Goal: Task Accomplishment & Management: Manage account settings

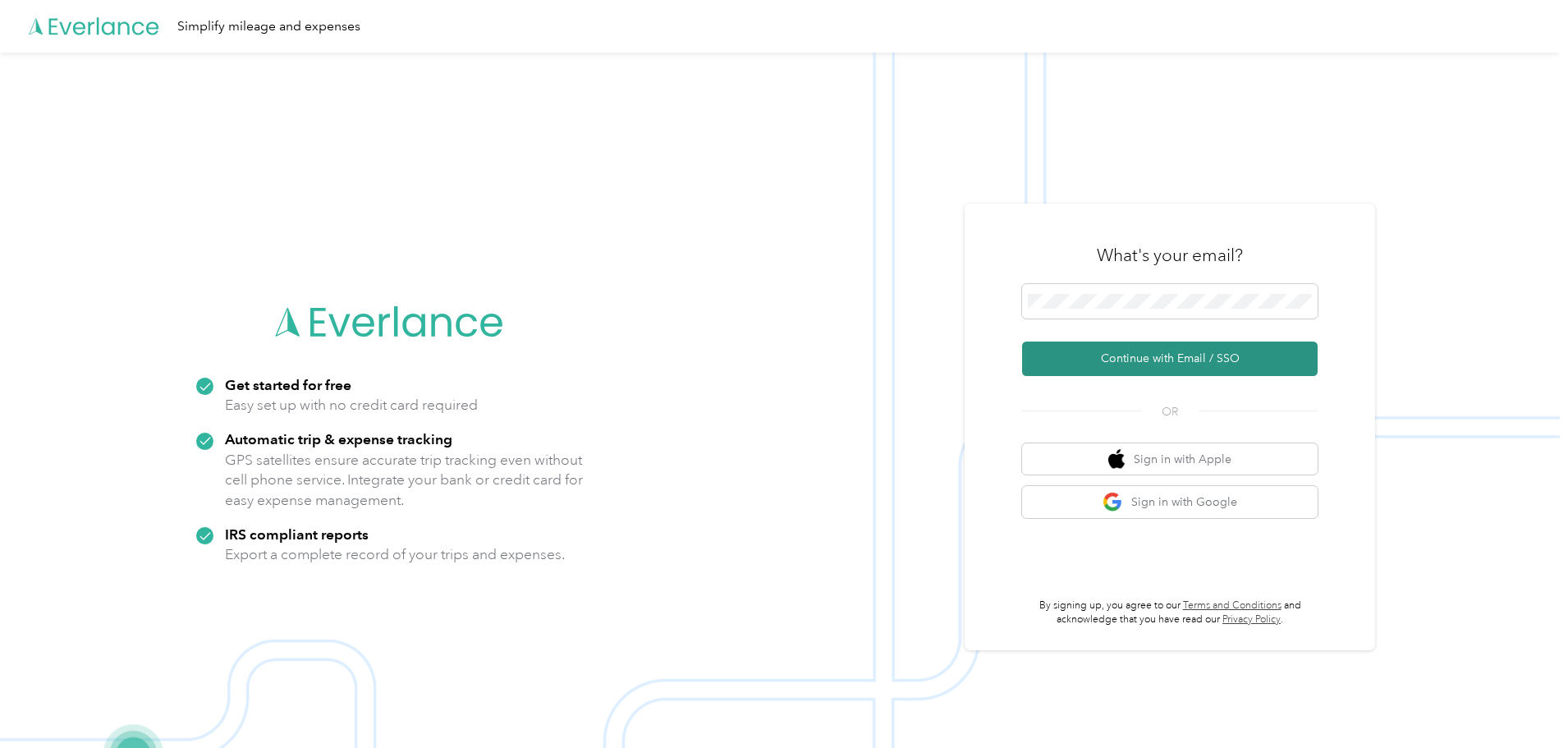
click at [1145, 362] on button "Continue with Email / SSO" at bounding box center [1169, 359] width 296 height 35
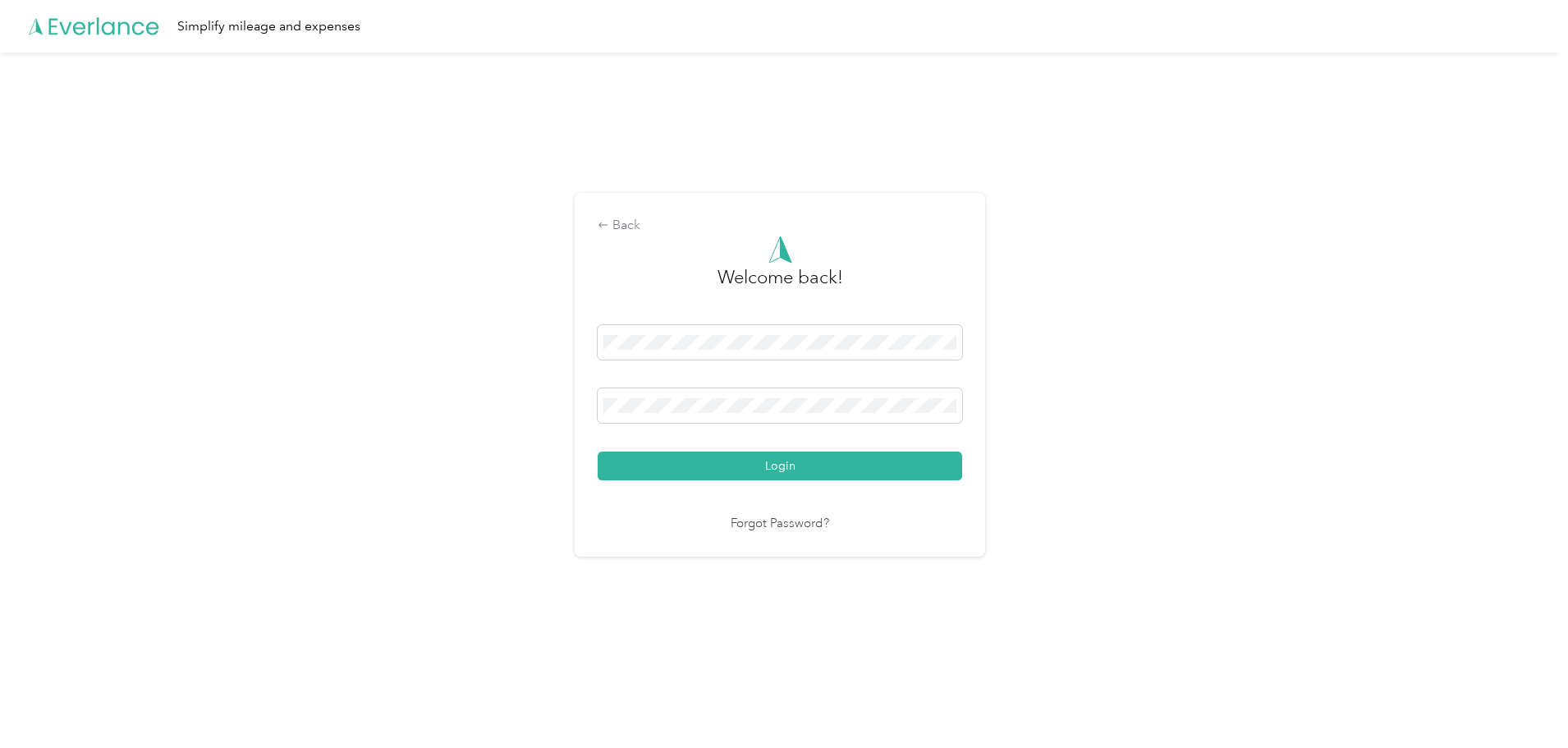
click at [598, 451] on button "Login" at bounding box center [780, 465] width 365 height 29
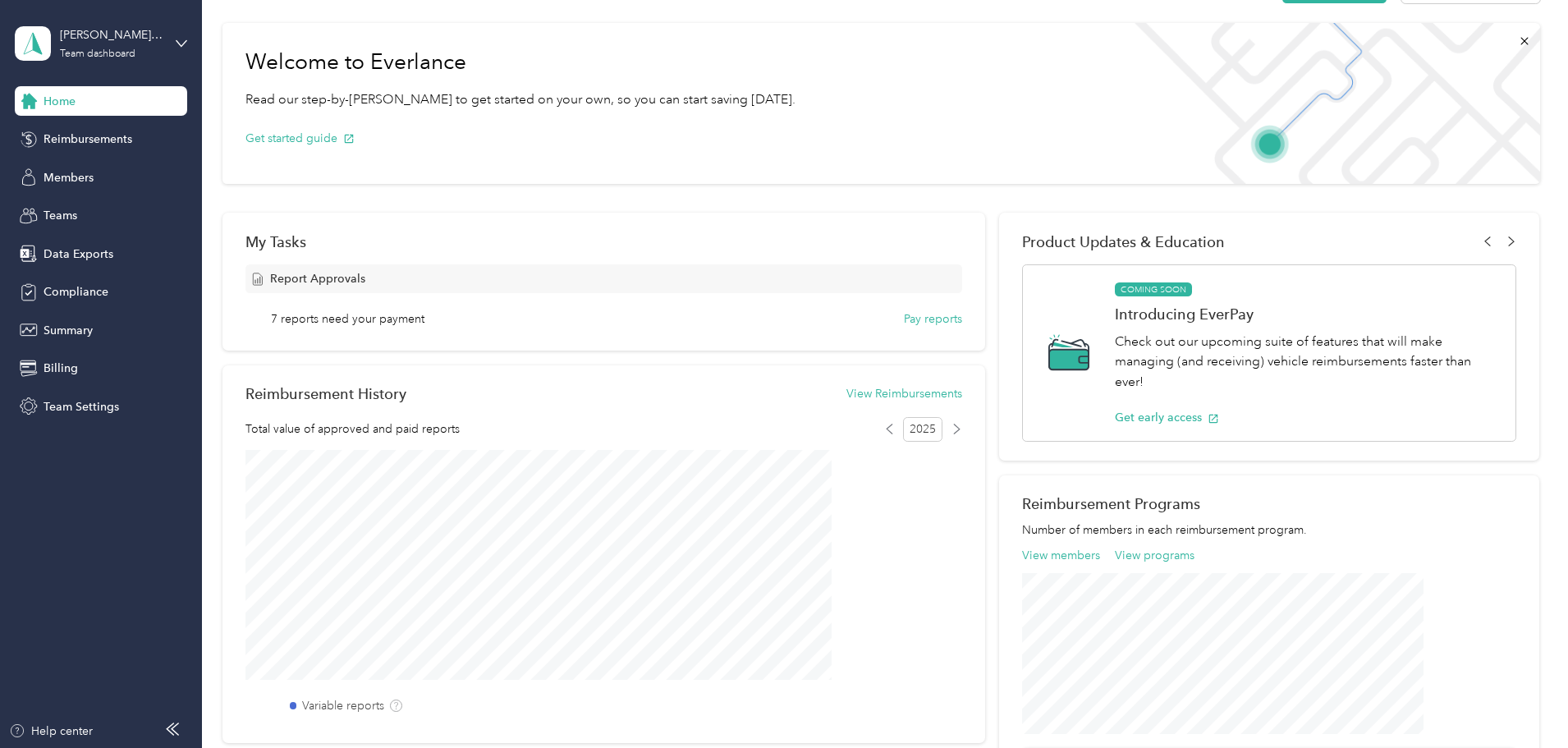
scroll to position [410, 0]
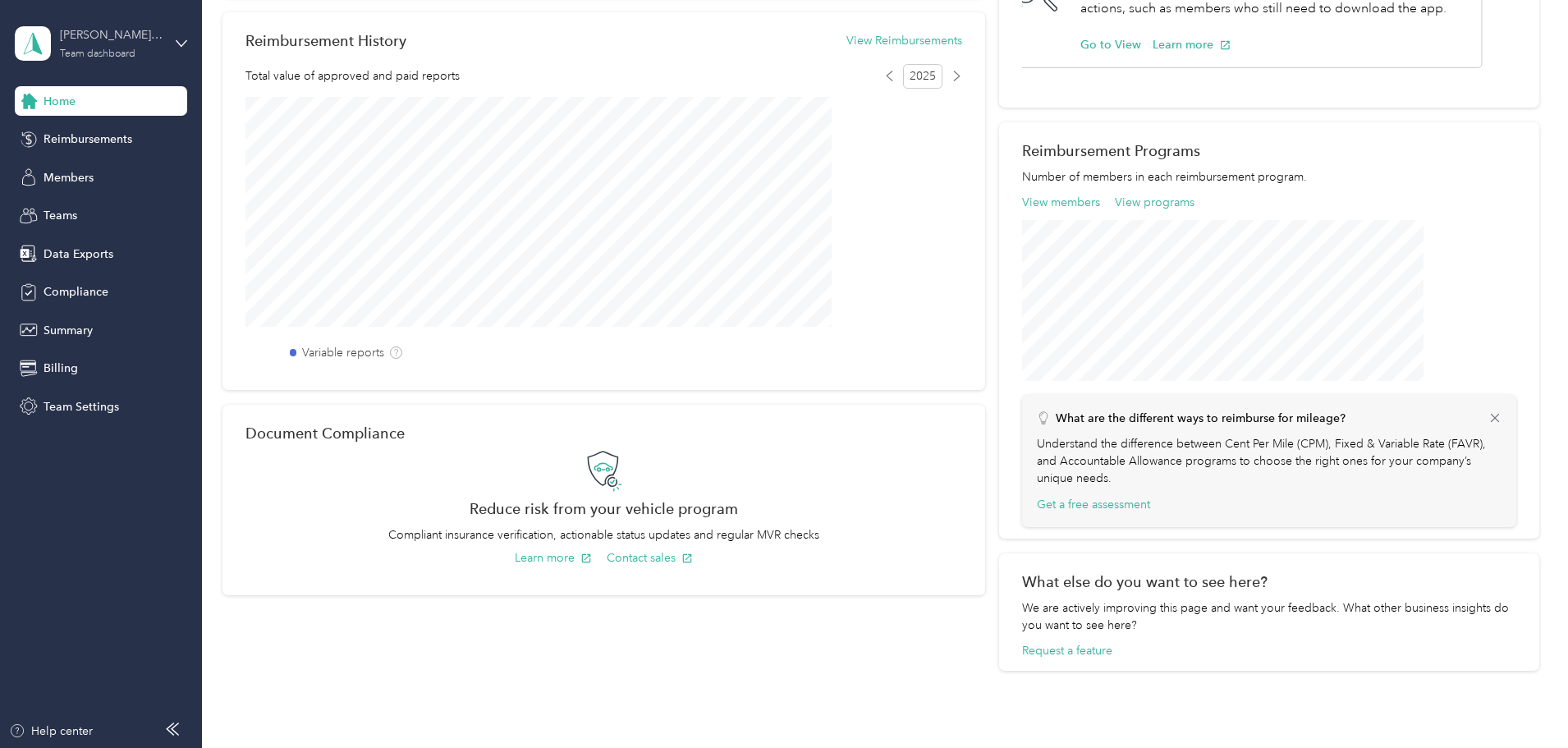
click at [110, 37] on div "[PERSON_NAME] Environmental" at bounding box center [111, 35] width 103 height 17
click at [110, 175] on div "Personal dashboard" at bounding box center [234, 171] width 415 height 29
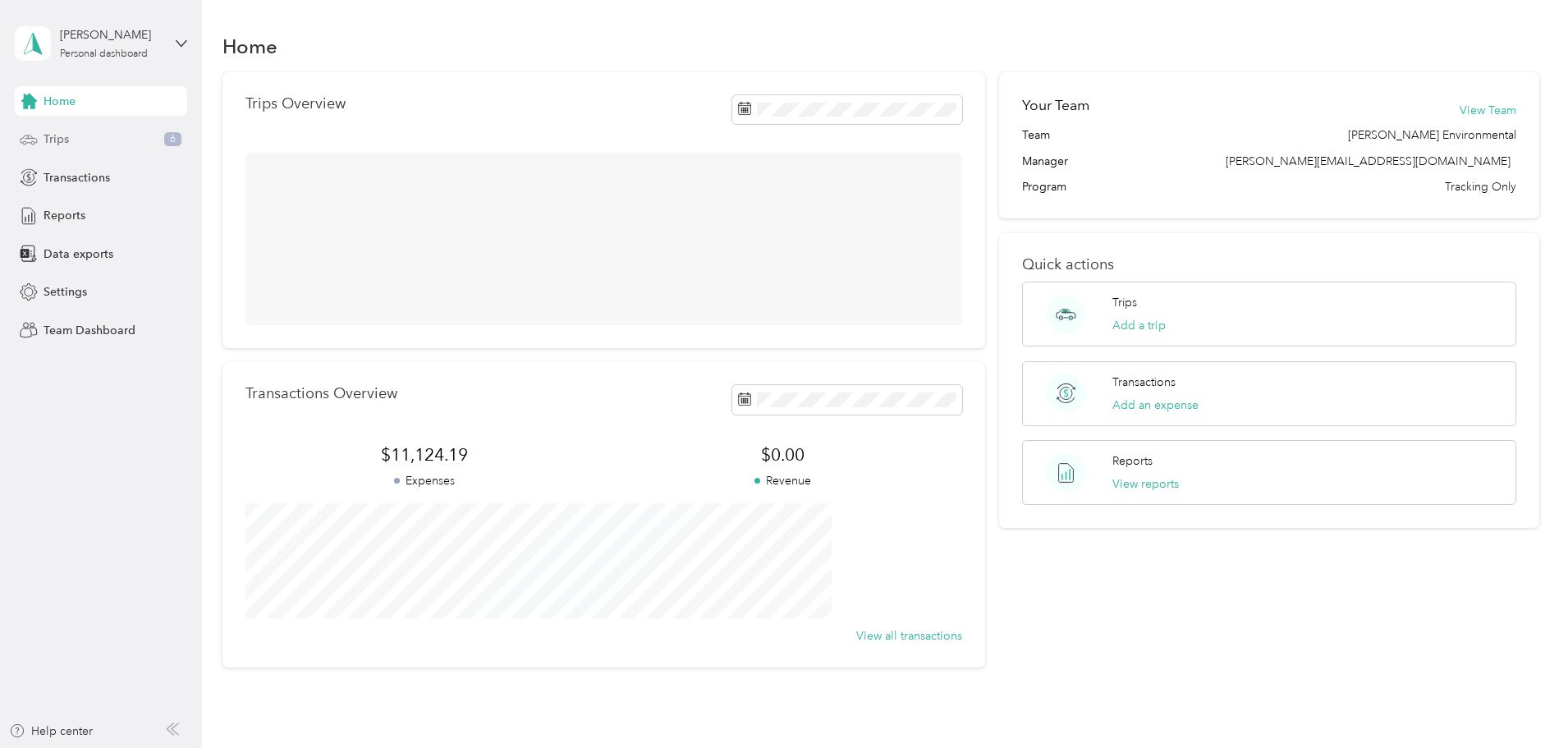
click at [95, 126] on div "Trips 6" at bounding box center [100, 140] width 172 height 30
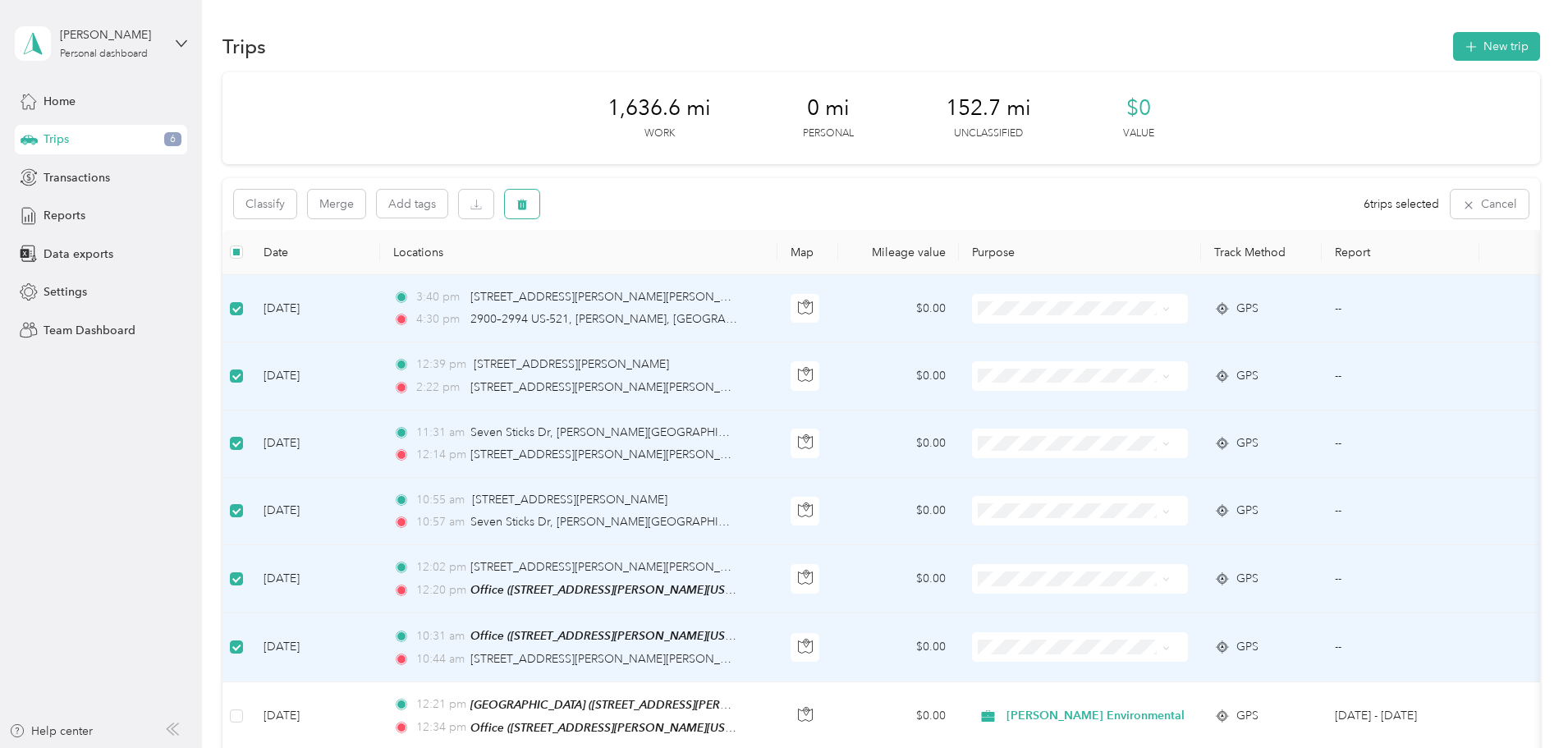
click at [539, 209] on button "button" at bounding box center [522, 203] width 35 height 29
click at [760, 269] on button "Yes" at bounding box center [754, 273] width 32 height 26
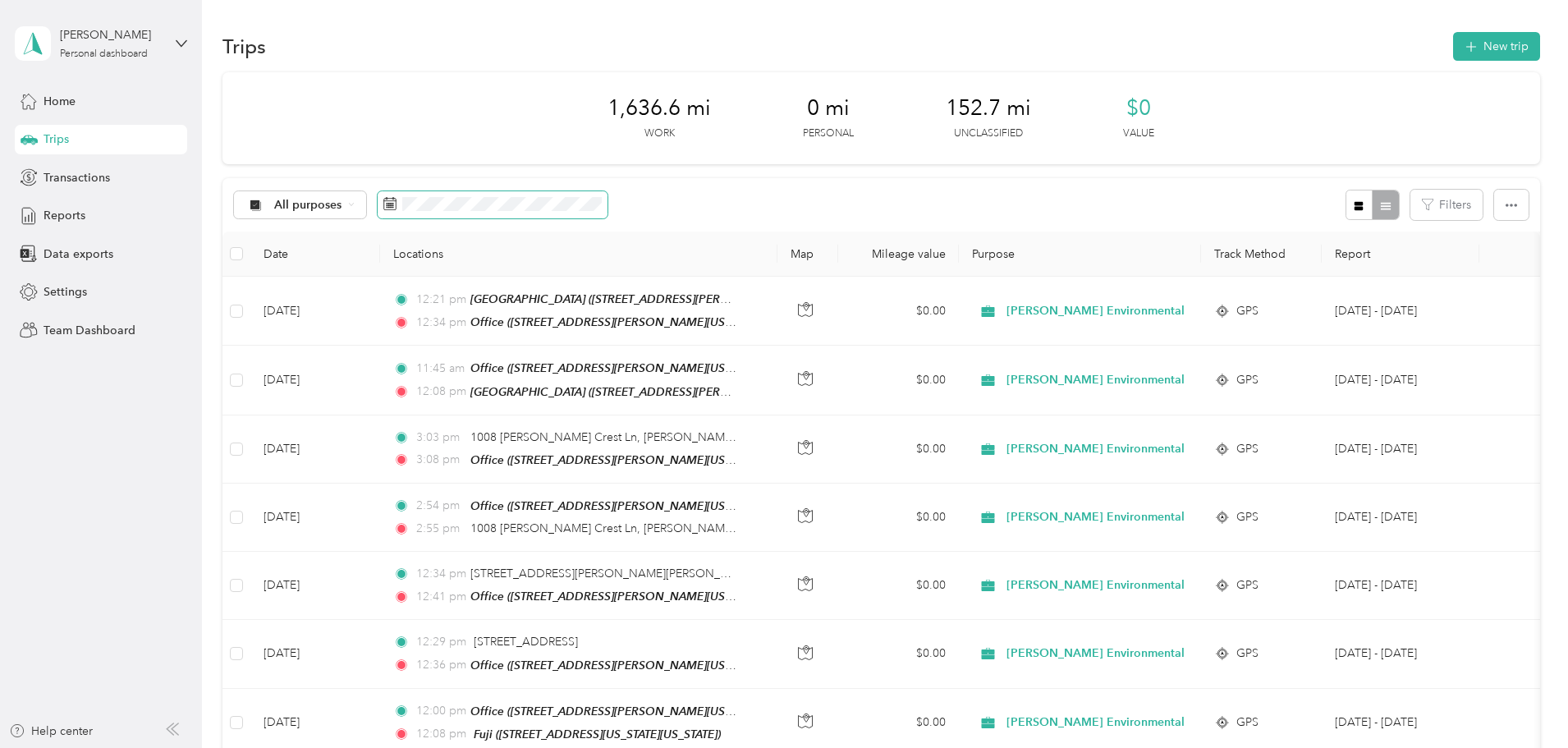
click at [577, 213] on span at bounding box center [492, 205] width 230 height 28
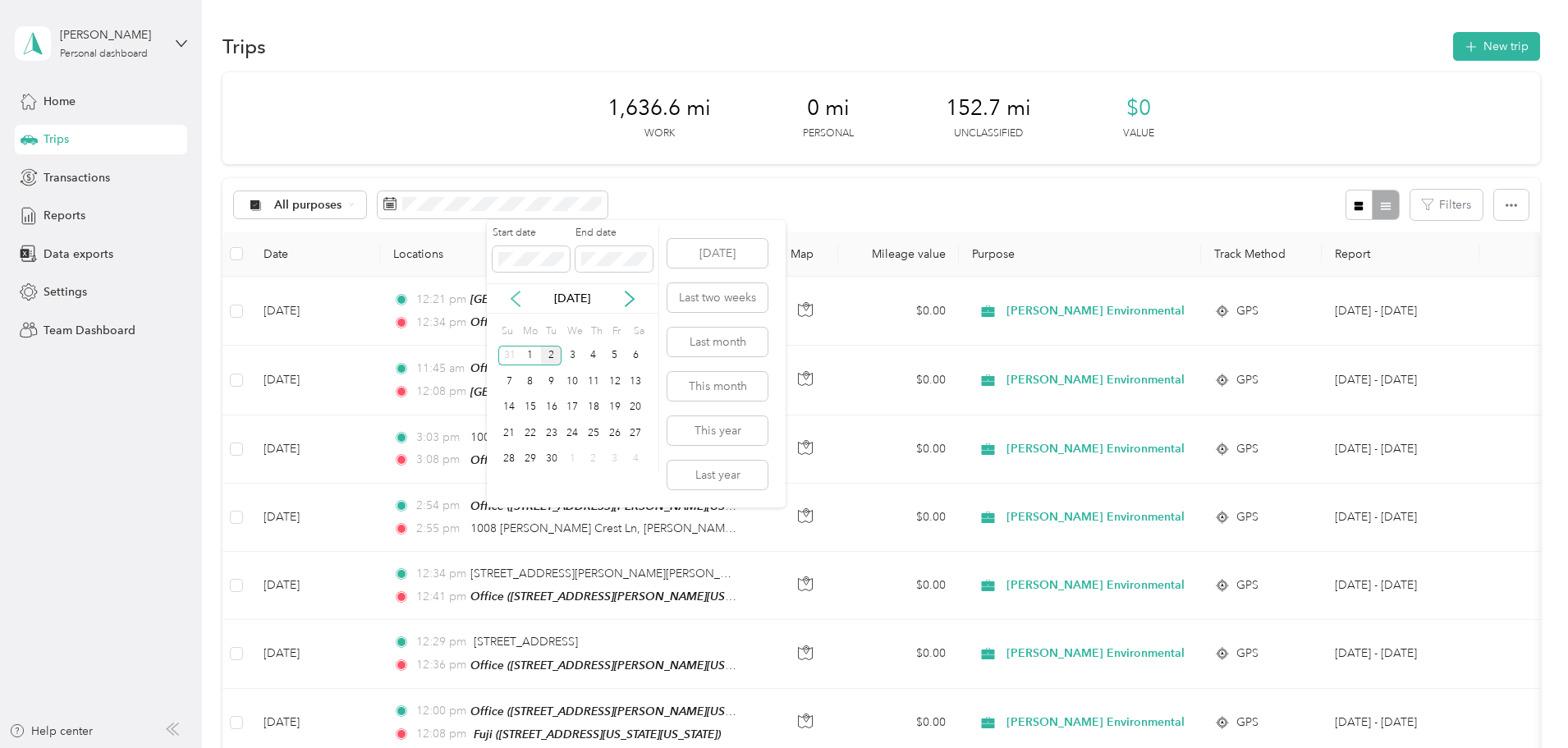
click at [516, 298] on icon at bounding box center [516, 299] width 16 height 16
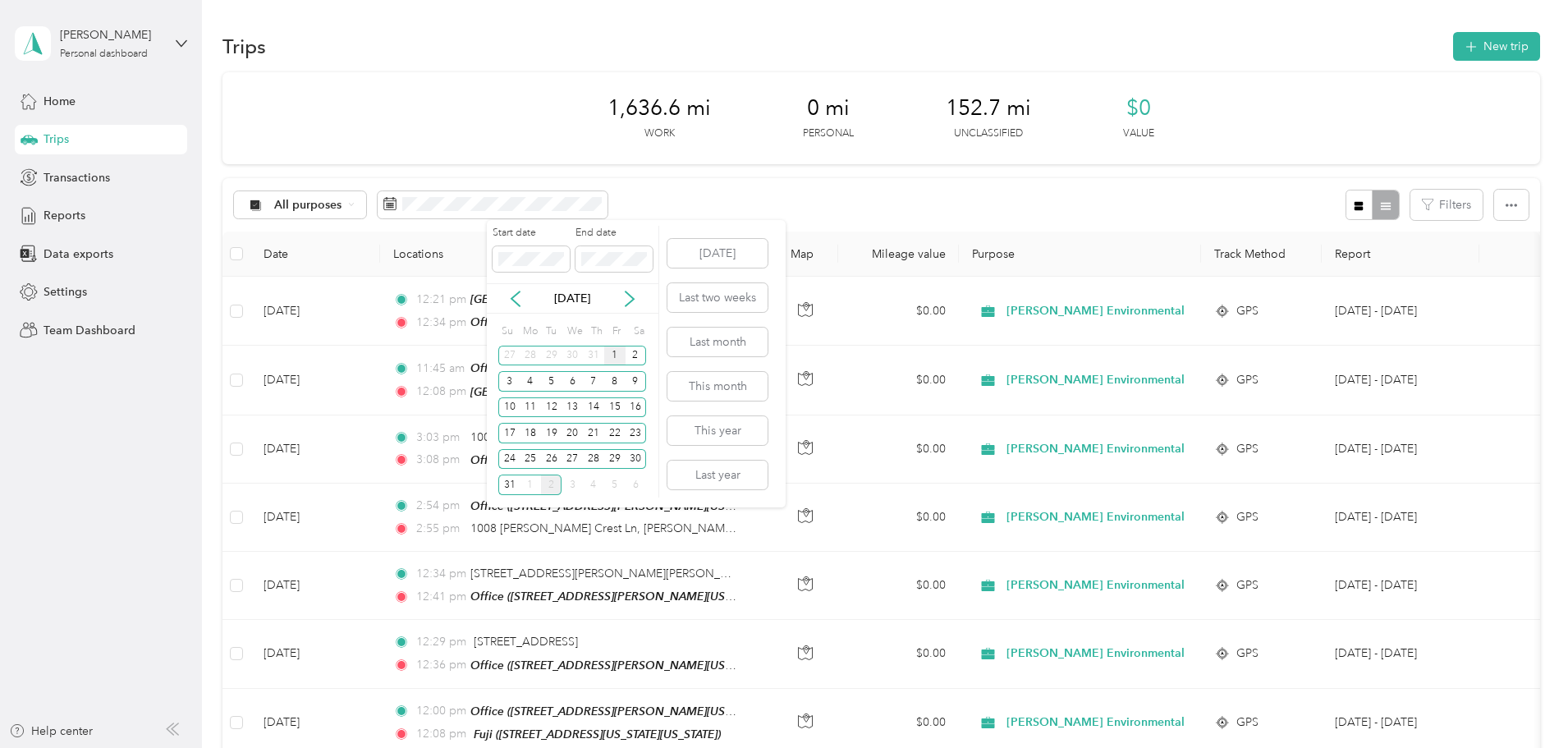
click at [621, 361] on div "1" at bounding box center [615, 356] width 21 height 21
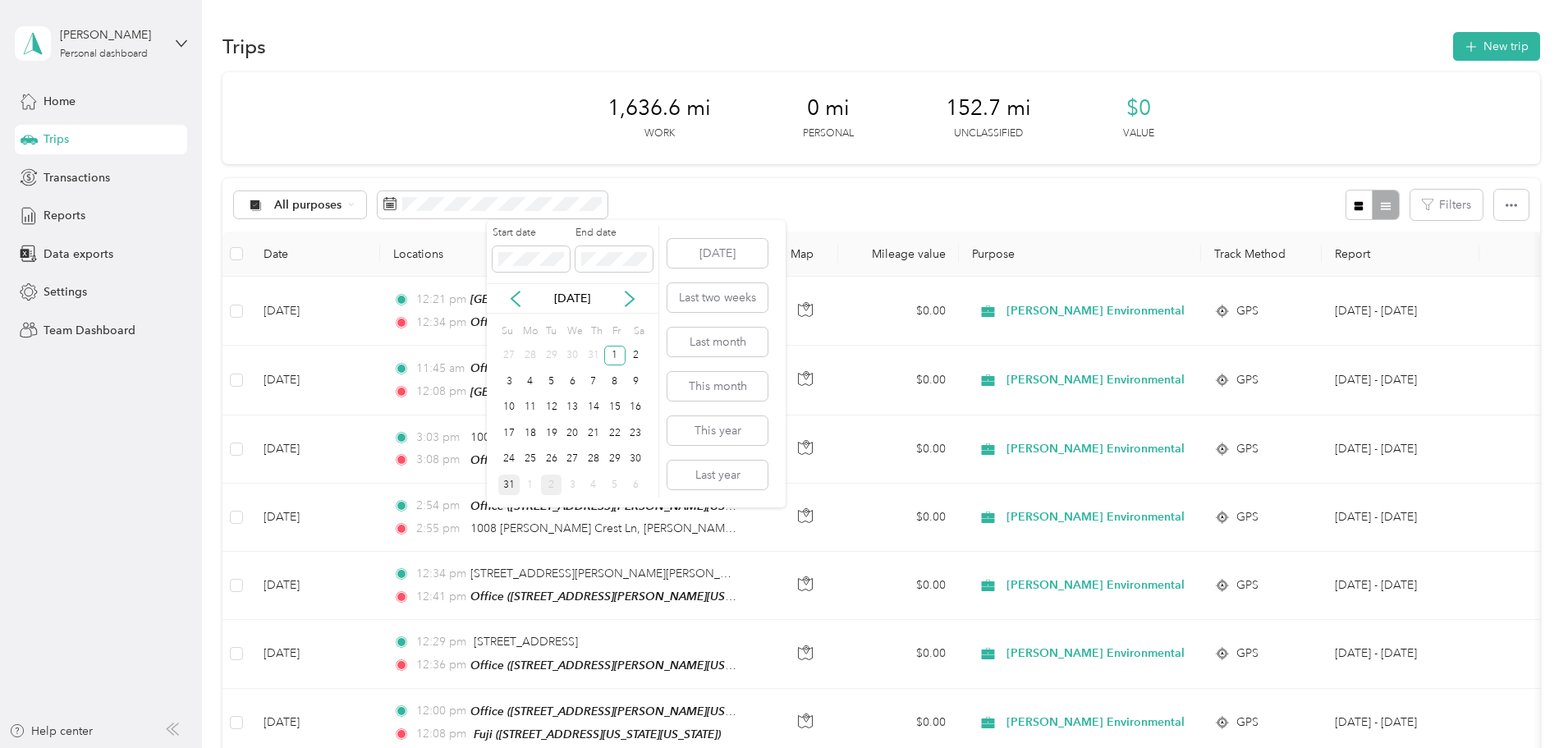
click at [511, 487] on div "31" at bounding box center [509, 484] width 21 height 21
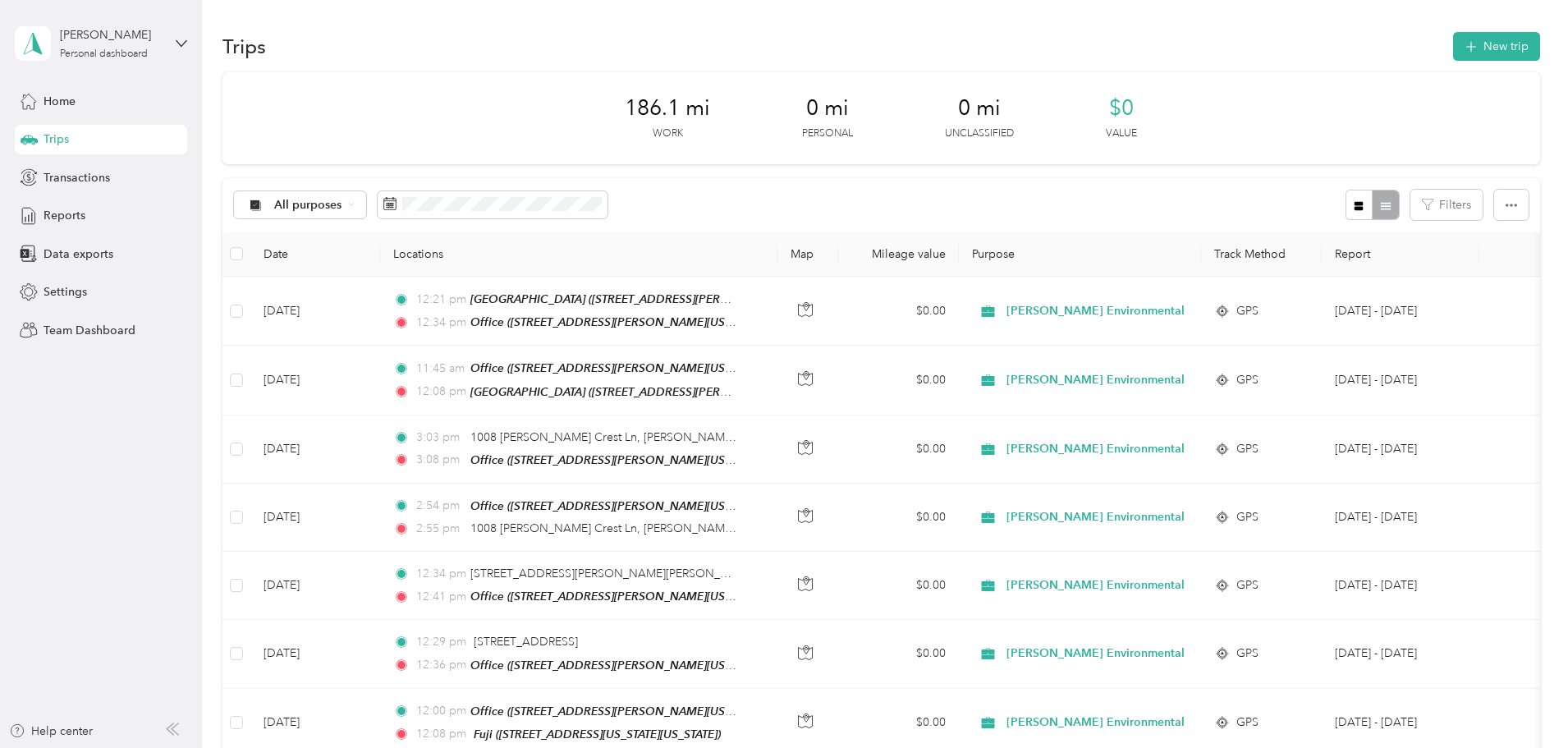
click at [1415, 208] on div "All purposes Filters" at bounding box center [881, 204] width 1318 height 54
click at [1494, 208] on button "button" at bounding box center [1511, 204] width 35 height 30
click at [1387, 264] on span "Export" at bounding box center [1374, 264] width 35 height 14
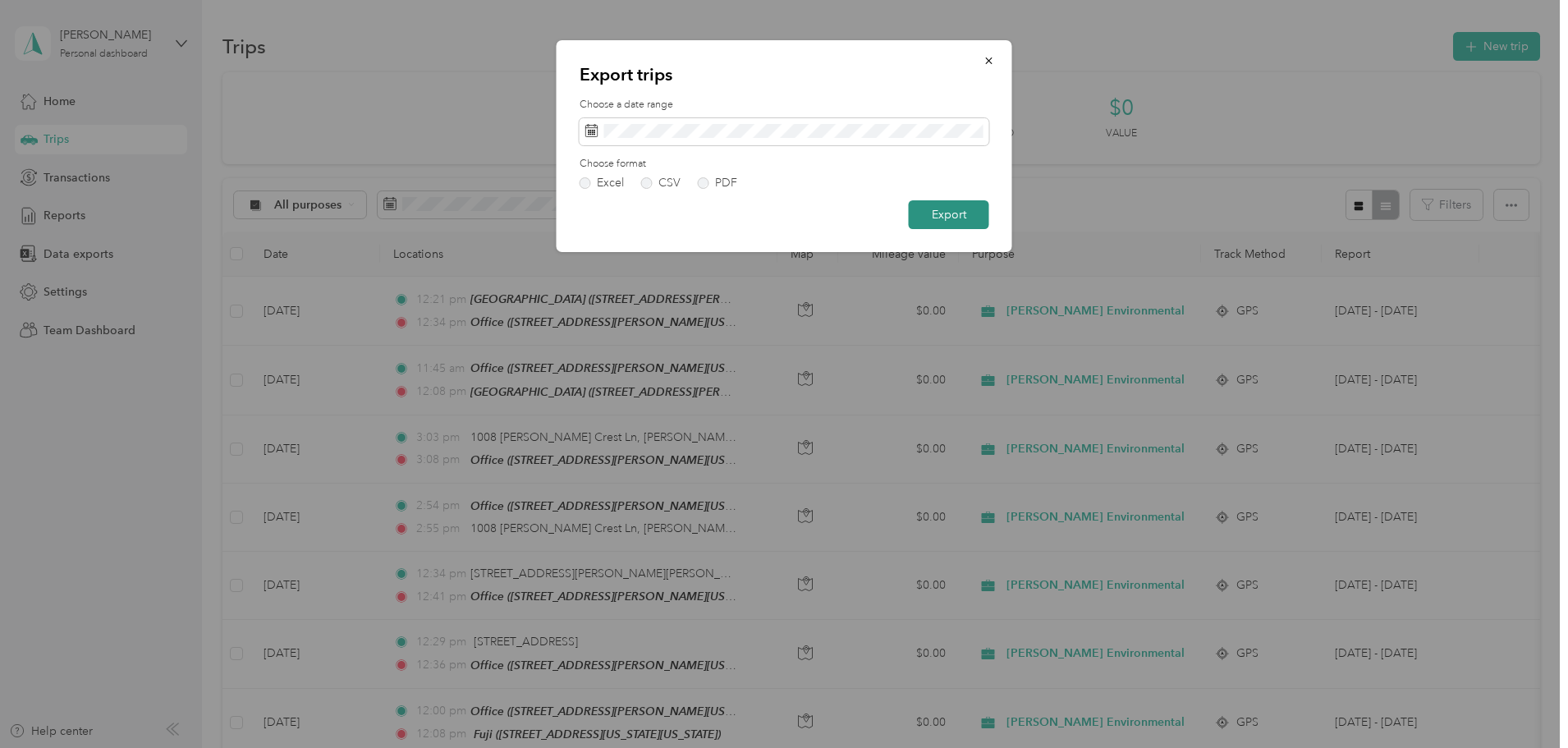
click at [953, 219] on button "Export" at bounding box center [949, 214] width 81 height 29
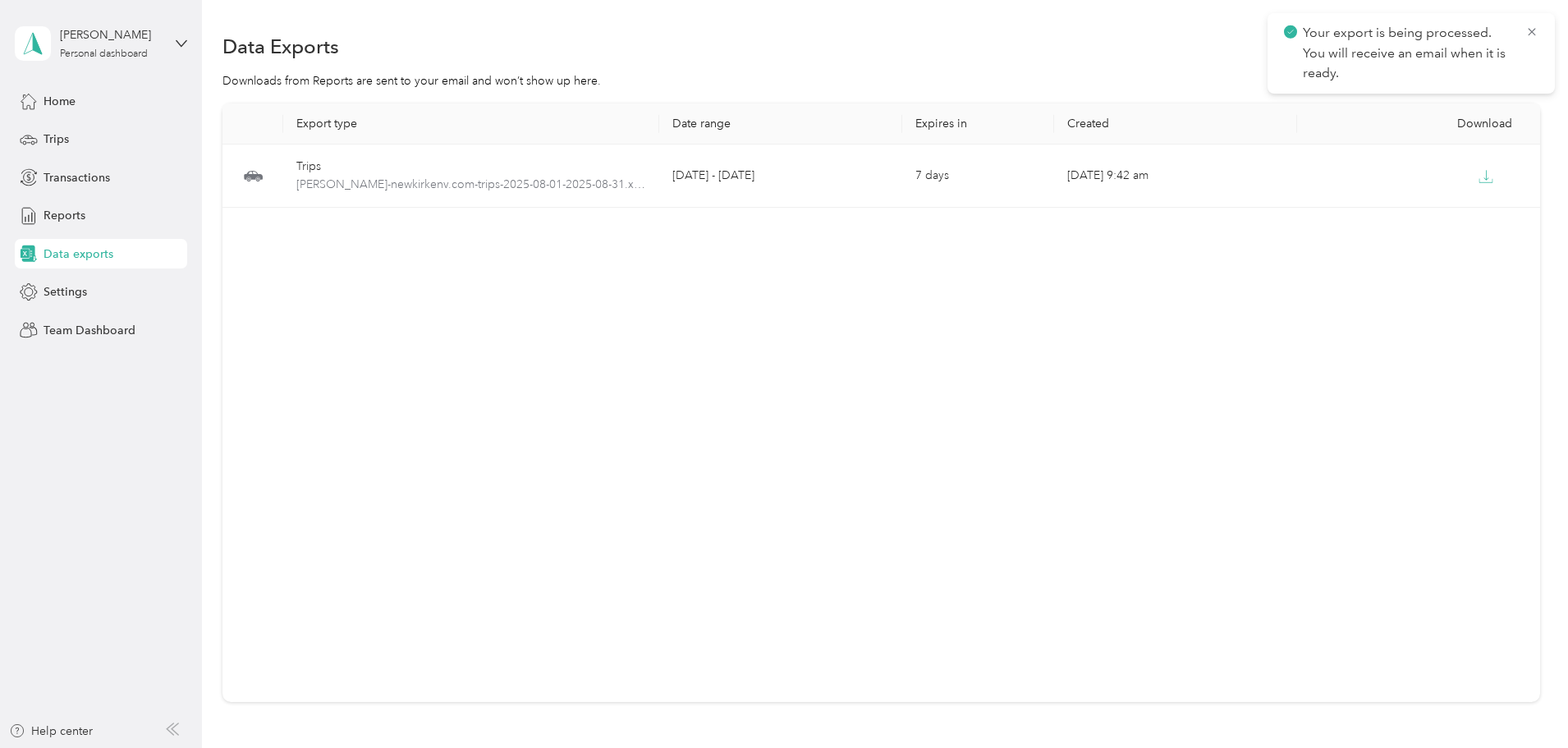
click at [1544, 35] on div "Your export is being processed. You will receive an email when it is ready." at bounding box center [1411, 54] width 287 height 81
click at [1539, 35] on div "Your export is being processed. You will receive an email when it is ready." at bounding box center [1411, 54] width 287 height 81
click at [1531, 36] on icon at bounding box center [1532, 32] width 13 height 15
click at [1455, 54] on button "New export" at bounding box center [1497, 46] width 85 height 29
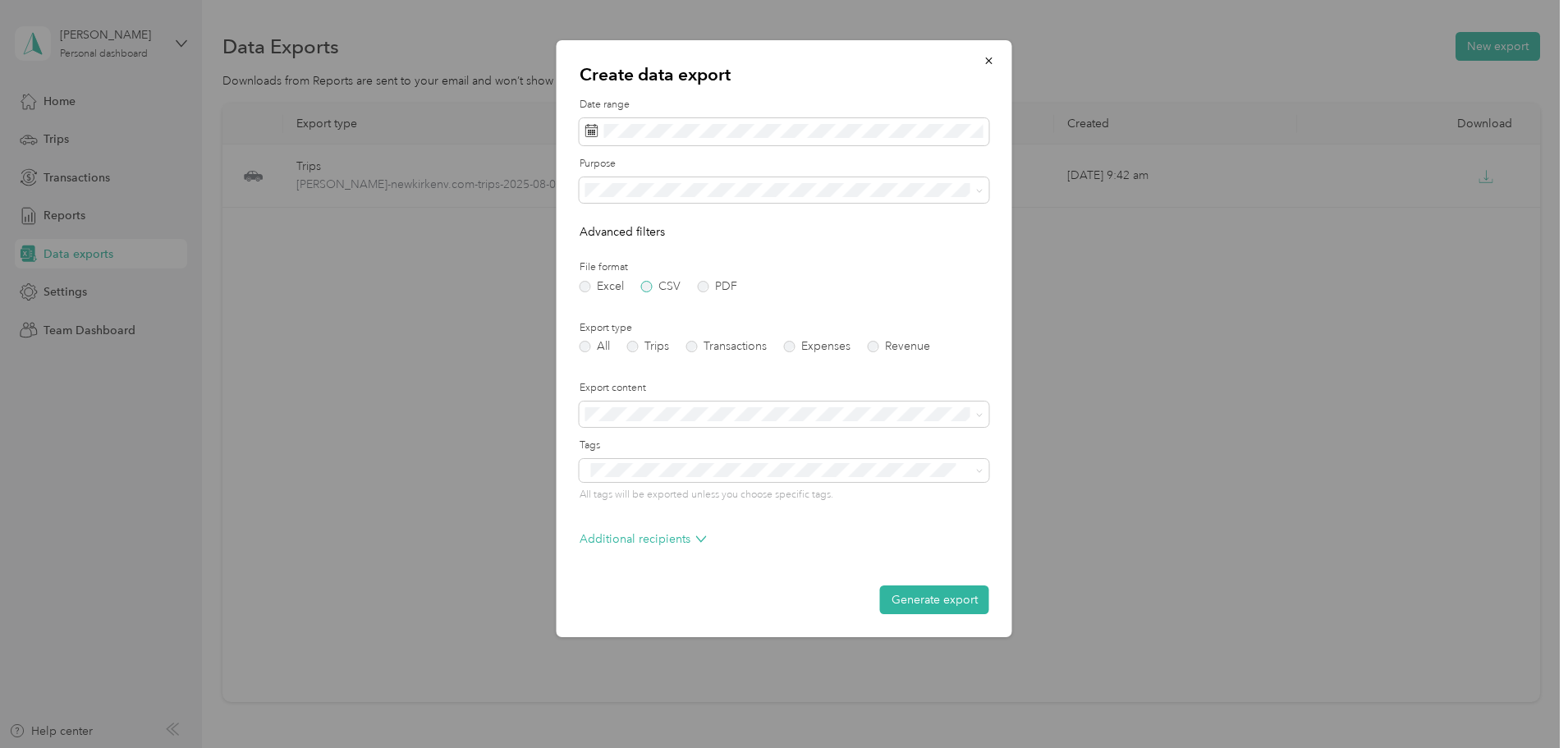
click at [643, 287] on label "CSV" at bounding box center [660, 287] width 40 height 12
click at [637, 347] on label "Trips" at bounding box center [648, 347] width 42 height 12
click at [939, 601] on button "Generate export" at bounding box center [935, 600] width 110 height 29
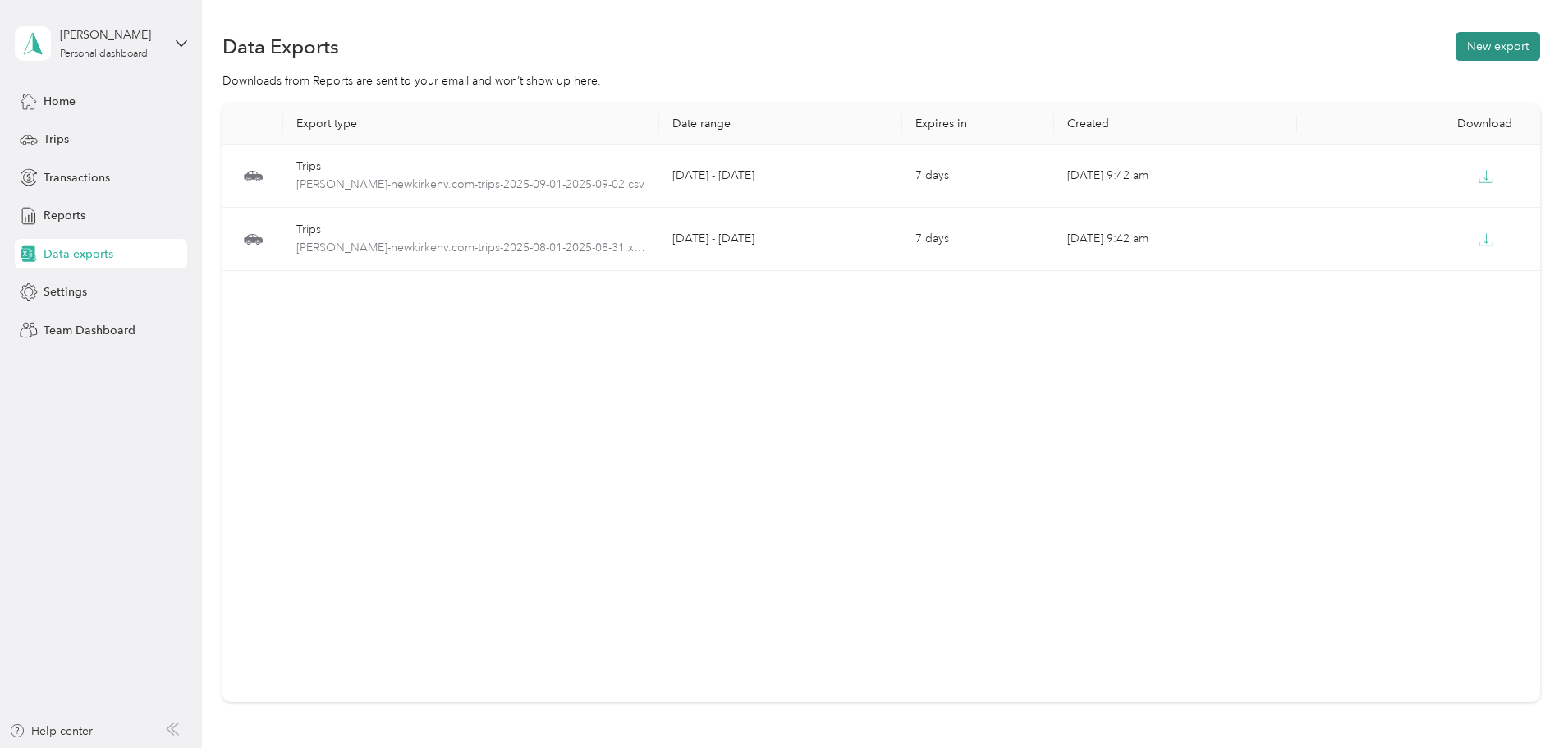
click at [1455, 40] on button "New export" at bounding box center [1497, 46] width 85 height 29
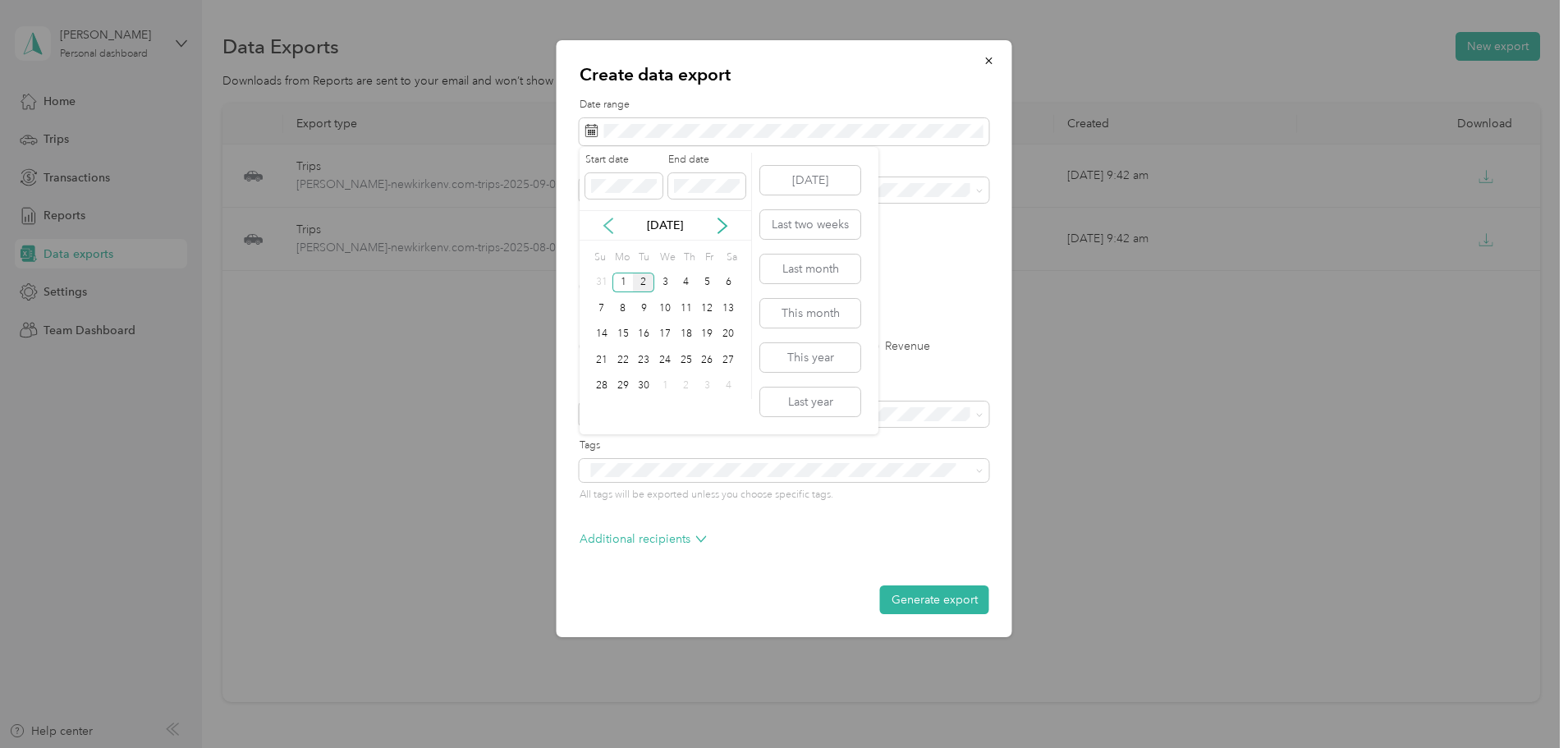
click at [606, 227] on icon at bounding box center [609, 226] width 8 height 15
click at [708, 281] on div "1" at bounding box center [707, 283] width 21 height 21
click at [603, 418] on div "31" at bounding box center [602, 411] width 21 height 21
click at [632, 345] on label "Trips" at bounding box center [648, 347] width 42 height 12
click at [641, 287] on label "CSV" at bounding box center [660, 287] width 40 height 12
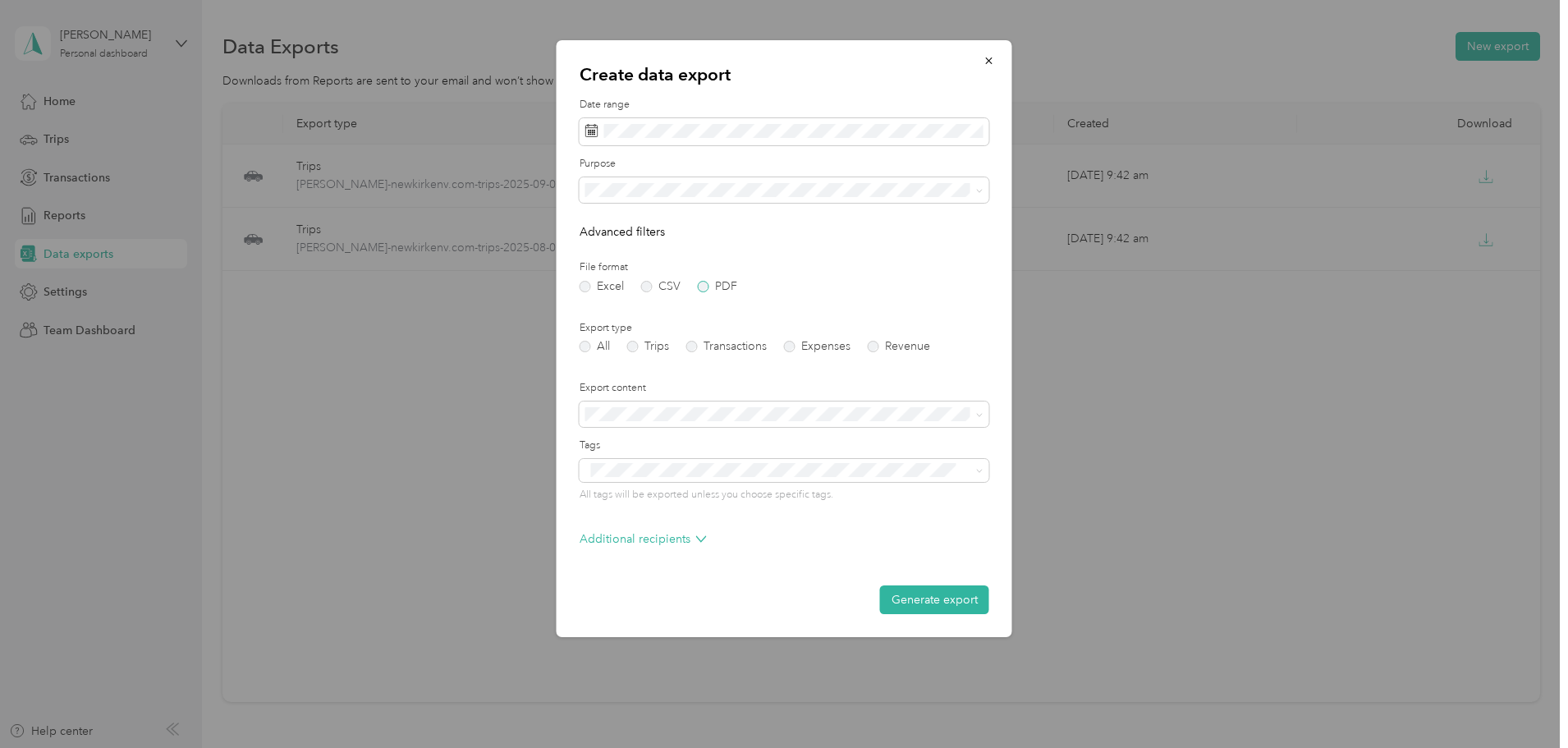
click at [705, 290] on label "PDF" at bounding box center [717, 287] width 40 height 12
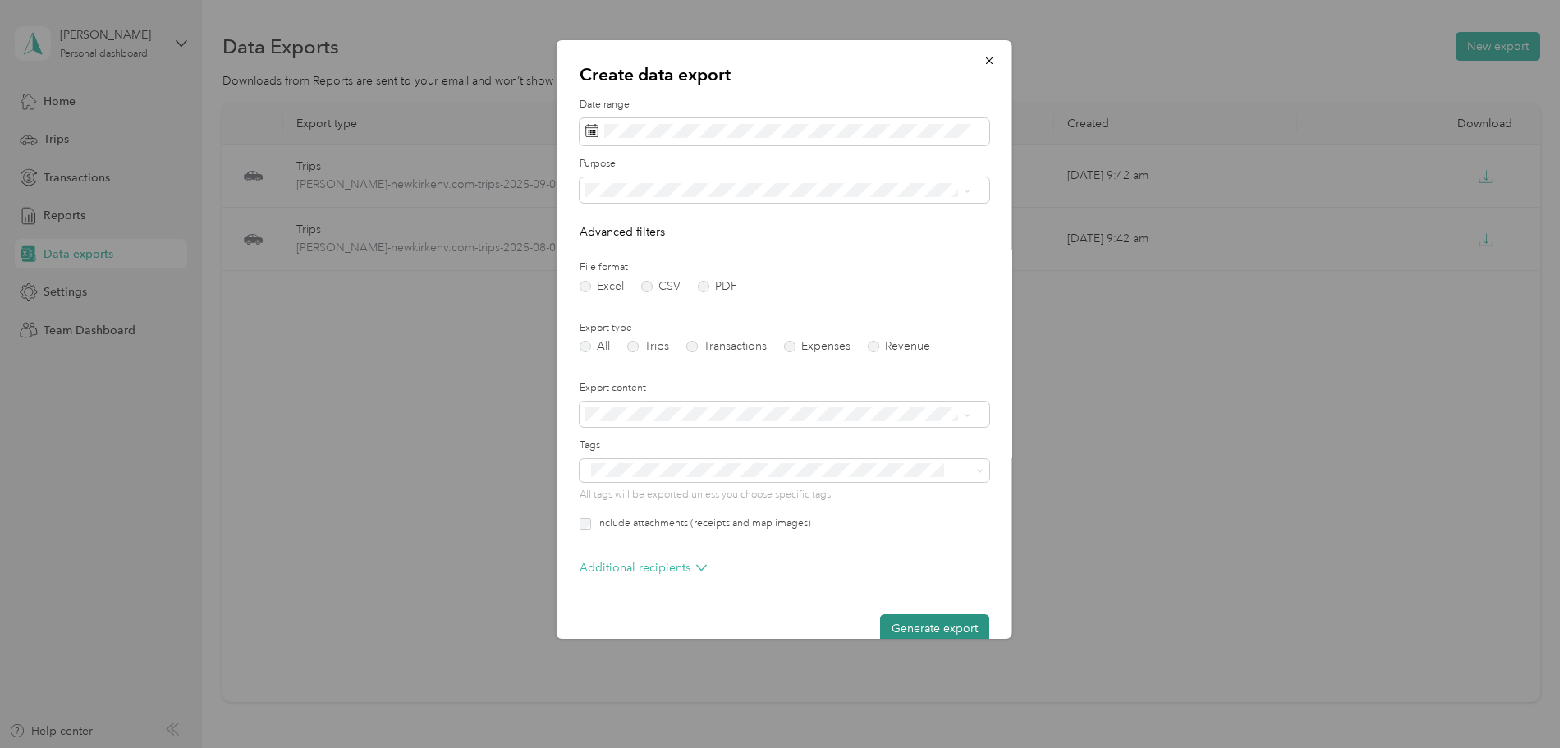
click at [950, 624] on button "Generate export" at bounding box center [935, 629] width 110 height 29
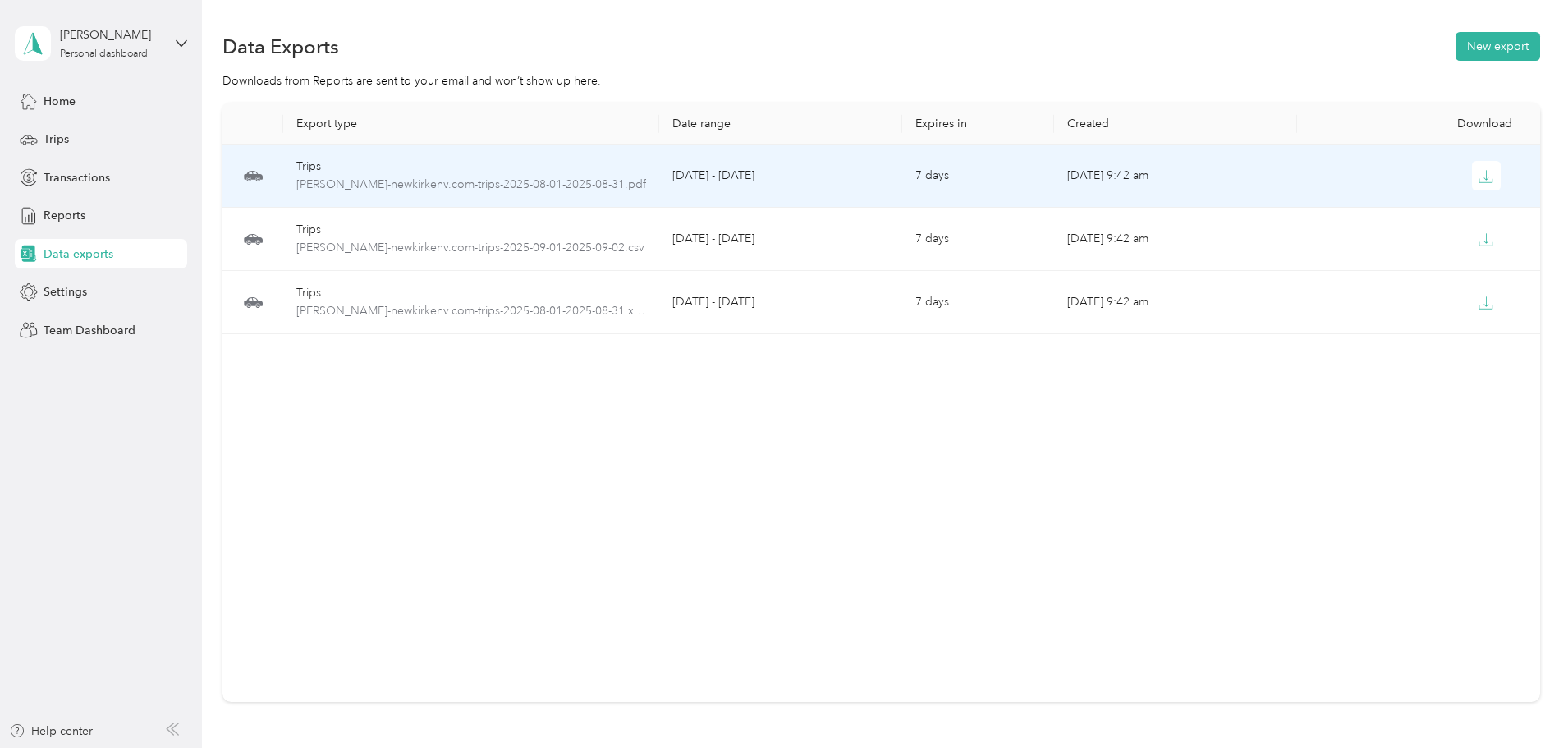
click at [659, 183] on td "Trips [PERSON_NAME]-newkirkenv.com-trips-2025-08-01-2025-08-31.pdf" at bounding box center [471, 175] width 376 height 63
click at [737, 175] on td "[DATE] - [DATE]" at bounding box center [780, 175] width 243 height 63
click at [1472, 178] on button "button" at bounding box center [1486, 175] width 30 height 30
